Goal: Task Accomplishment & Management: Manage account settings

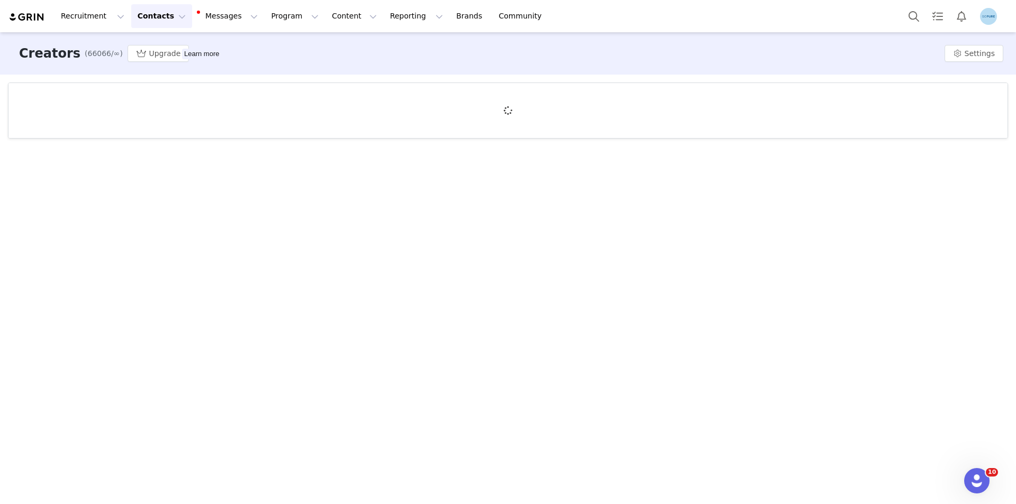
click at [983, 13] on img "Profile" at bounding box center [988, 16] width 17 height 17
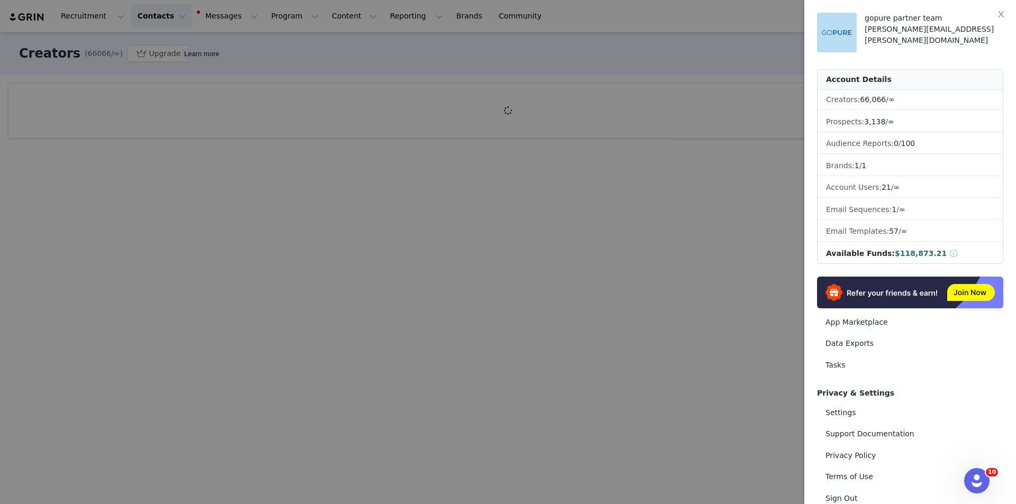
click at [517, 195] on div at bounding box center [508, 252] width 1016 height 504
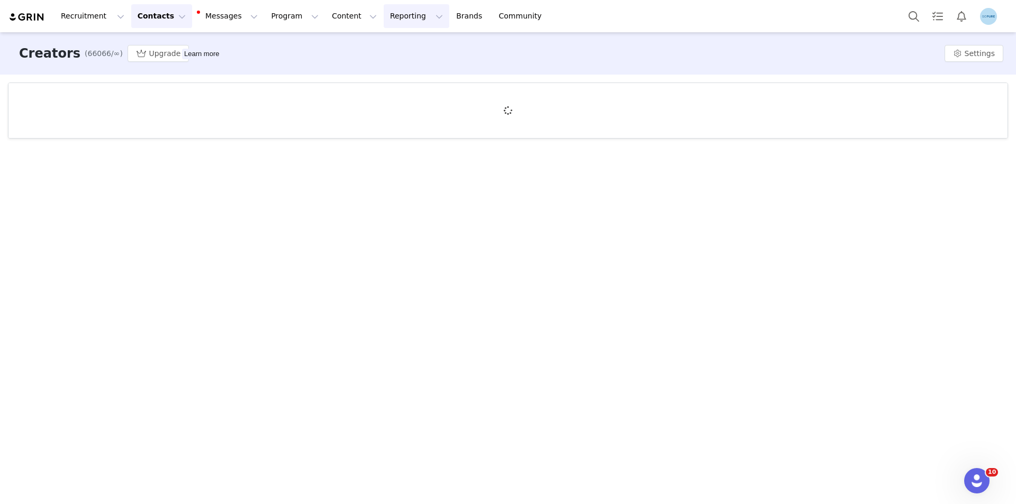
click at [384, 15] on button "Reporting Reporting" at bounding box center [417, 16] width 66 height 24
click at [325, 16] on button "Content Content" at bounding box center [354, 16] width 58 height 24
click at [265, 17] on button "Program Program" at bounding box center [295, 16] width 60 height 24
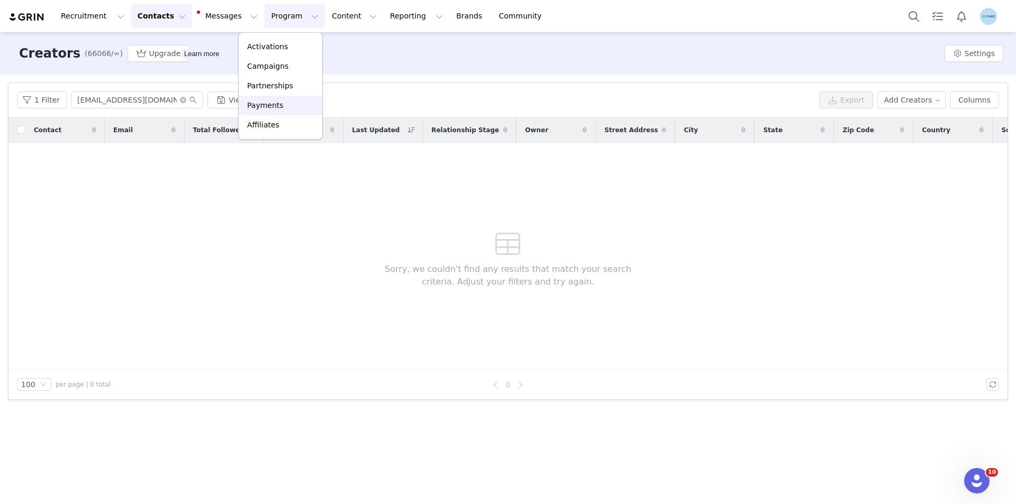
click at [267, 107] on p "Payments" at bounding box center [265, 105] width 37 height 11
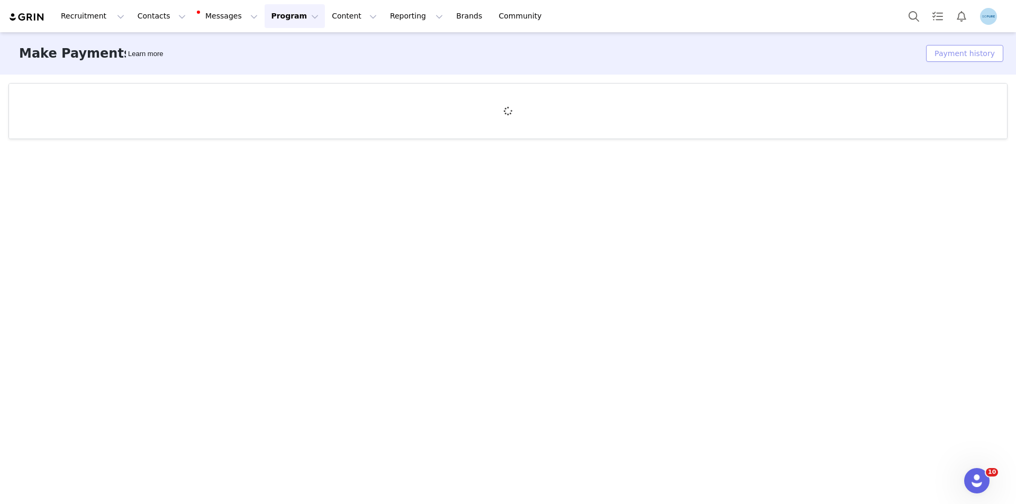
click at [974, 50] on button "Payment history" at bounding box center [964, 53] width 77 height 17
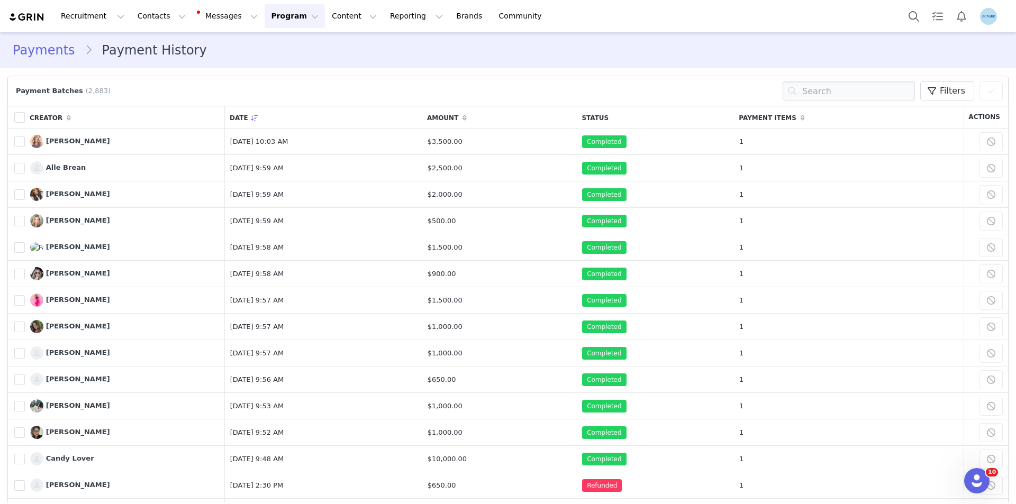
click at [48, 50] on link "Payments" at bounding box center [49, 50] width 72 height 19
